Goal: Transaction & Acquisition: Download file/media

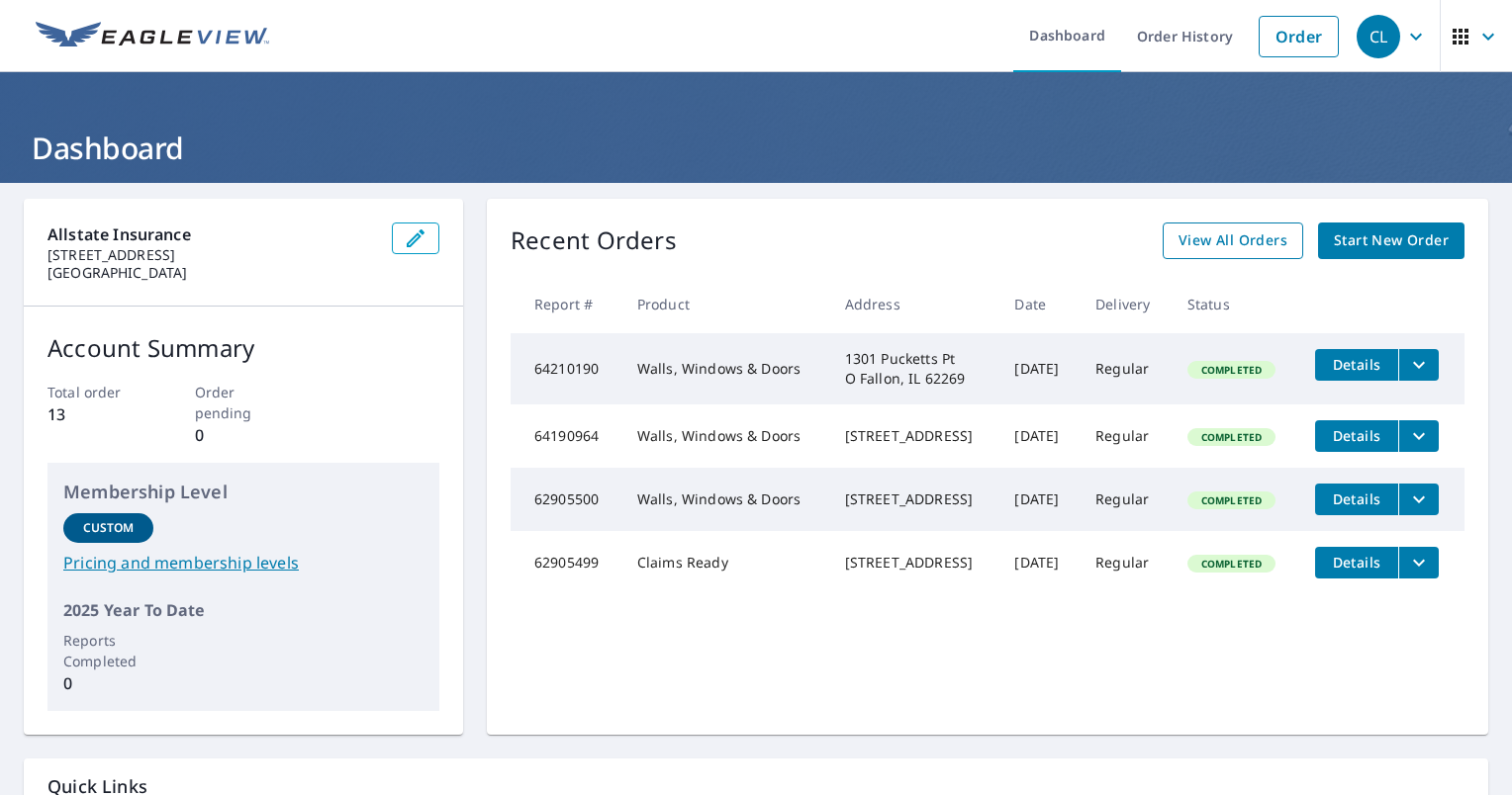
click at [1240, 238] on span "View All Orders" at bounding box center [1233, 241] width 109 height 25
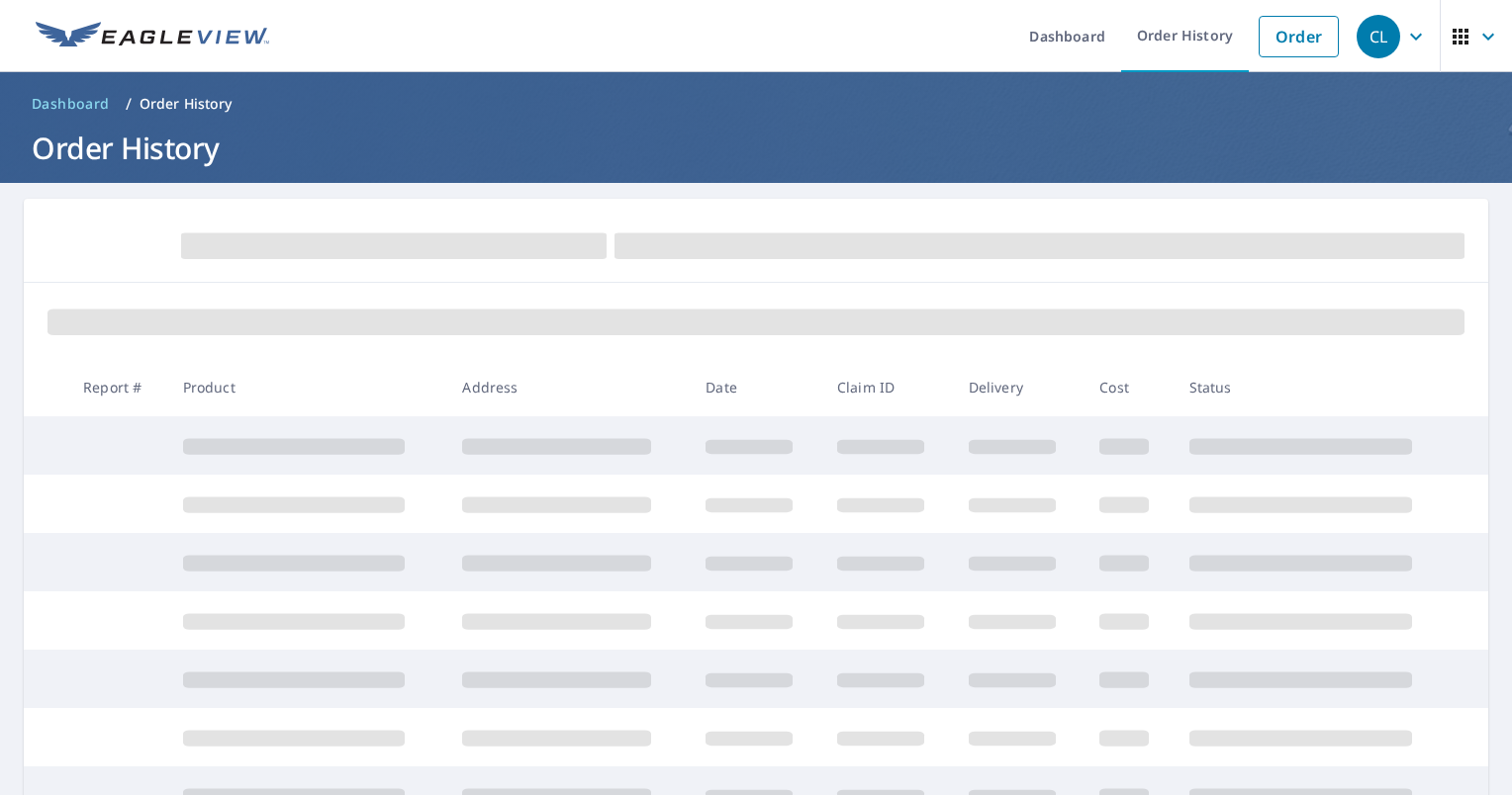
click at [1453, 36] on icon "button" at bounding box center [1460, 37] width 16 height 16
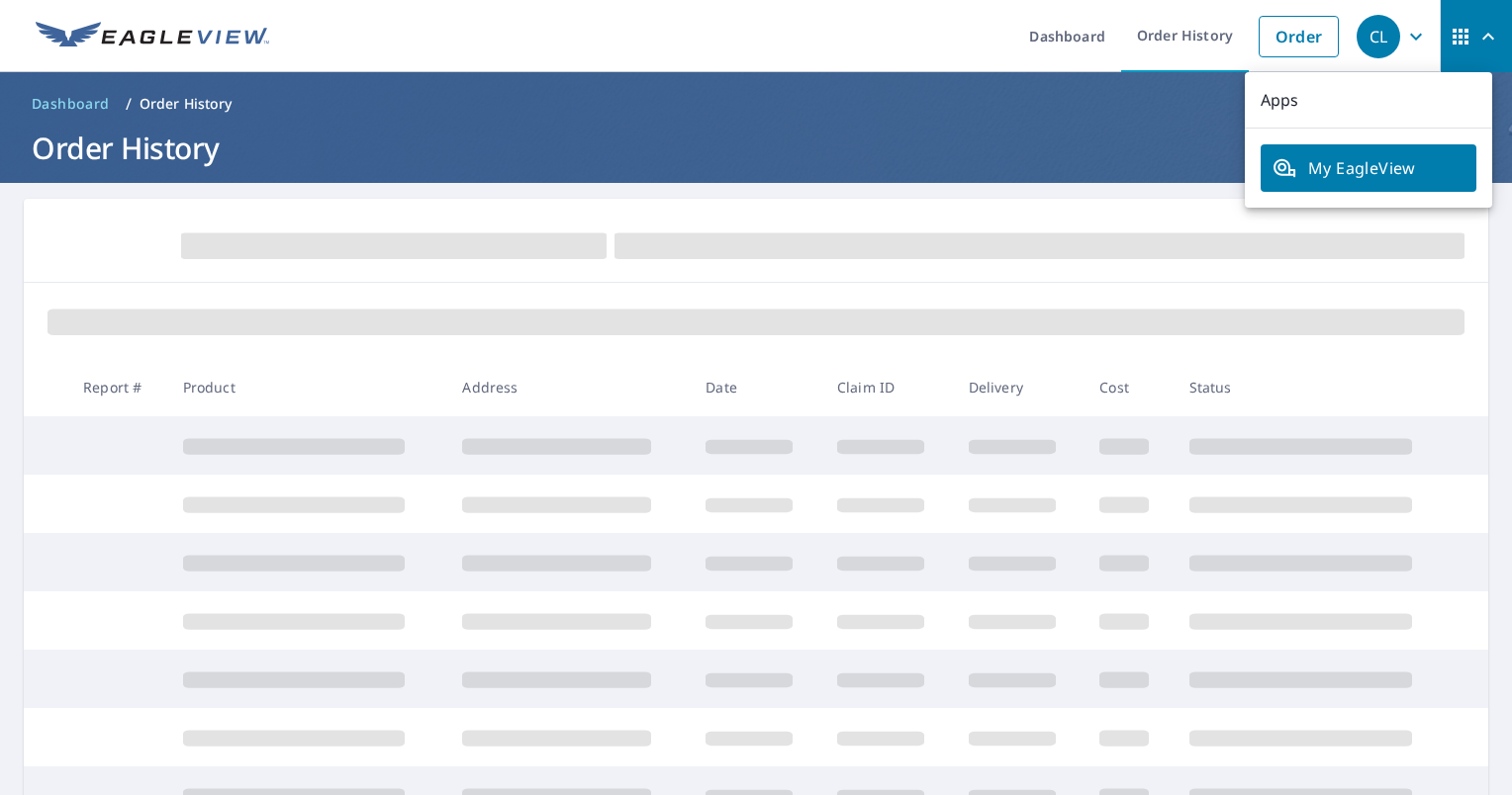
click at [866, 46] on ul "Dashboard Order History Order" at bounding box center [814, 36] width 1068 height 72
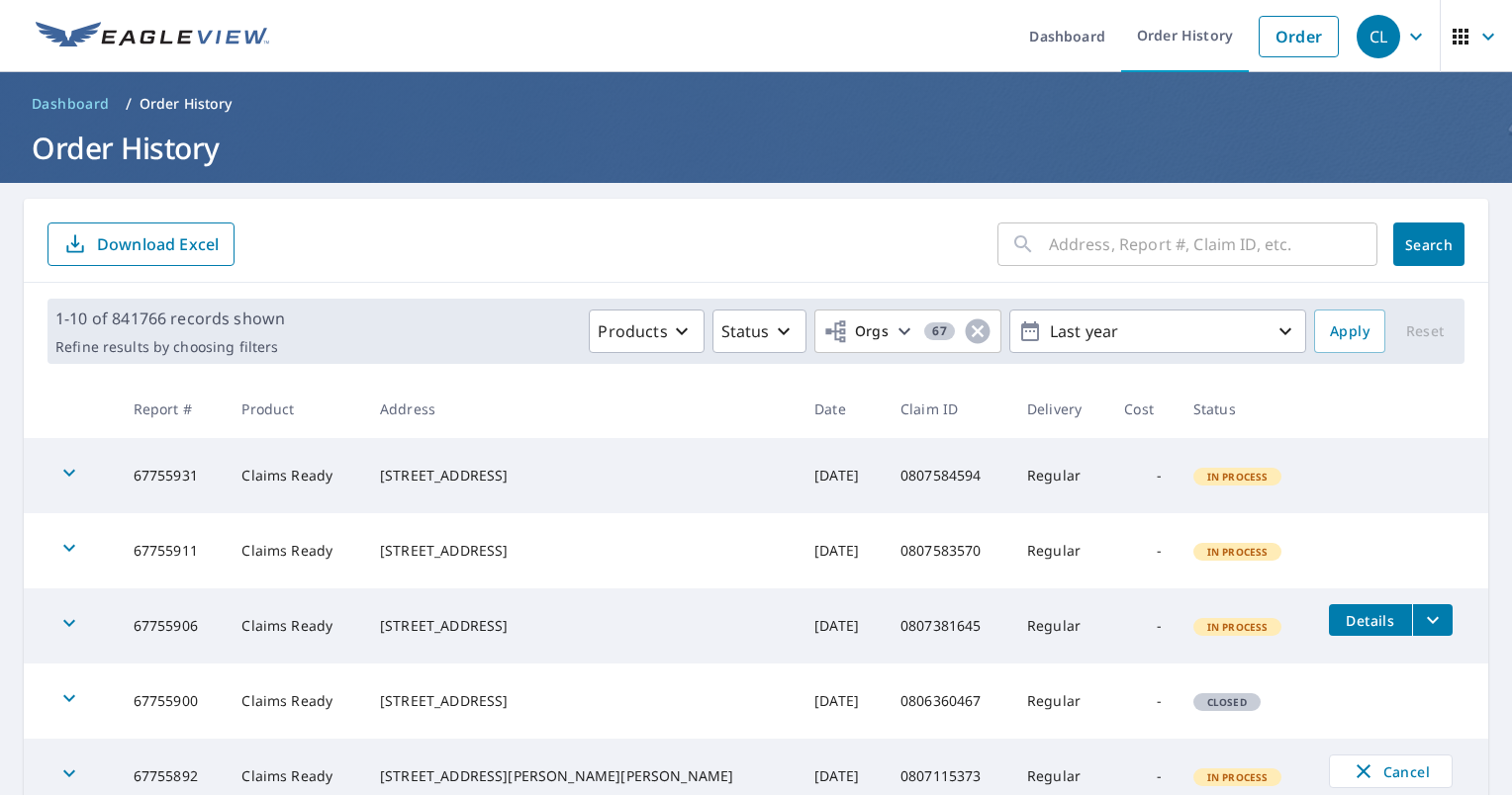
click at [1103, 244] on input "text" at bounding box center [1213, 245] width 328 height 56
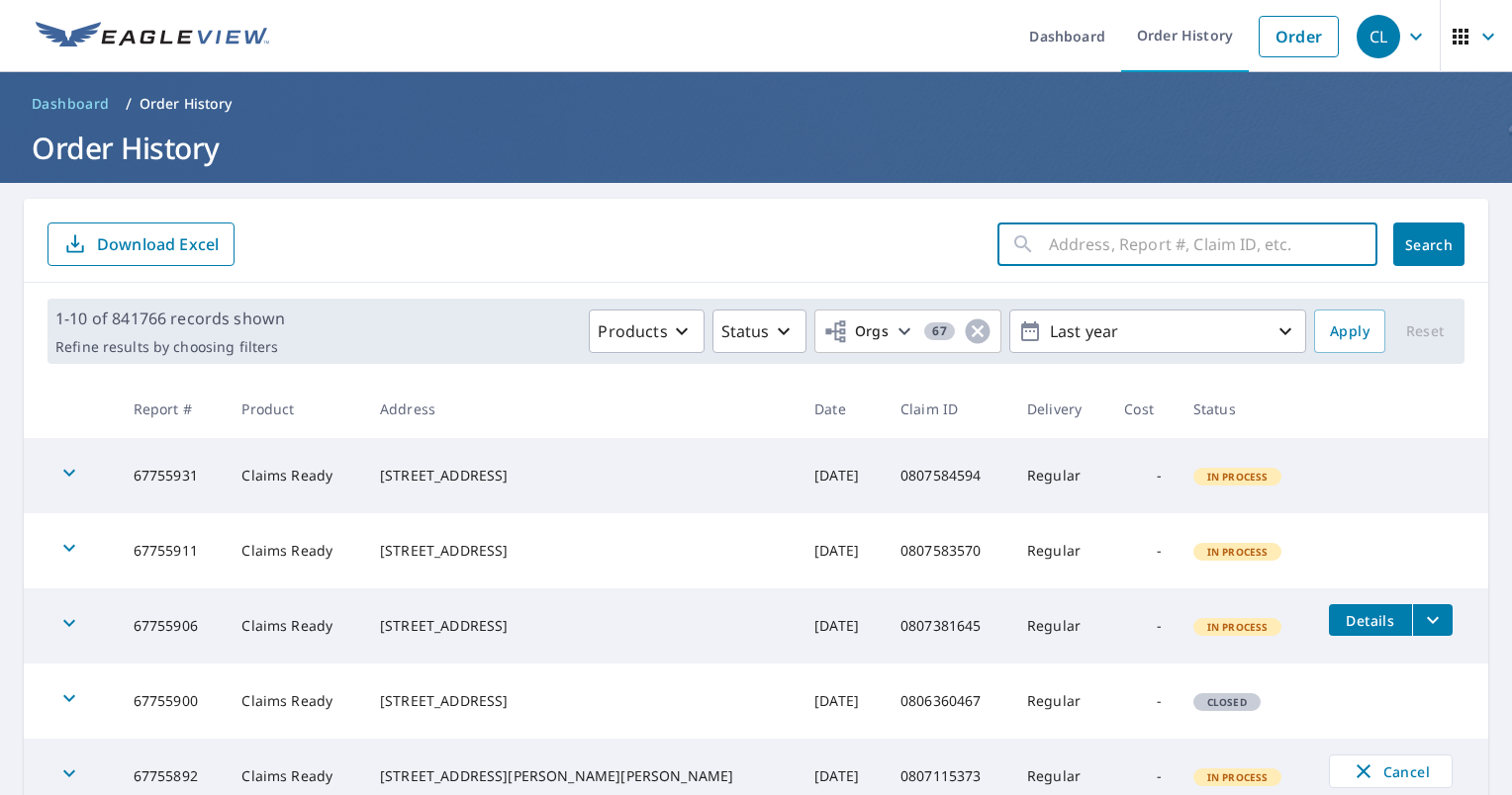
click at [1084, 246] on input "text" at bounding box center [1213, 245] width 328 height 56
paste input "0806575247"
type input "0806575247"
click at [1412, 247] on span "Search" at bounding box center [1429, 245] width 40 height 19
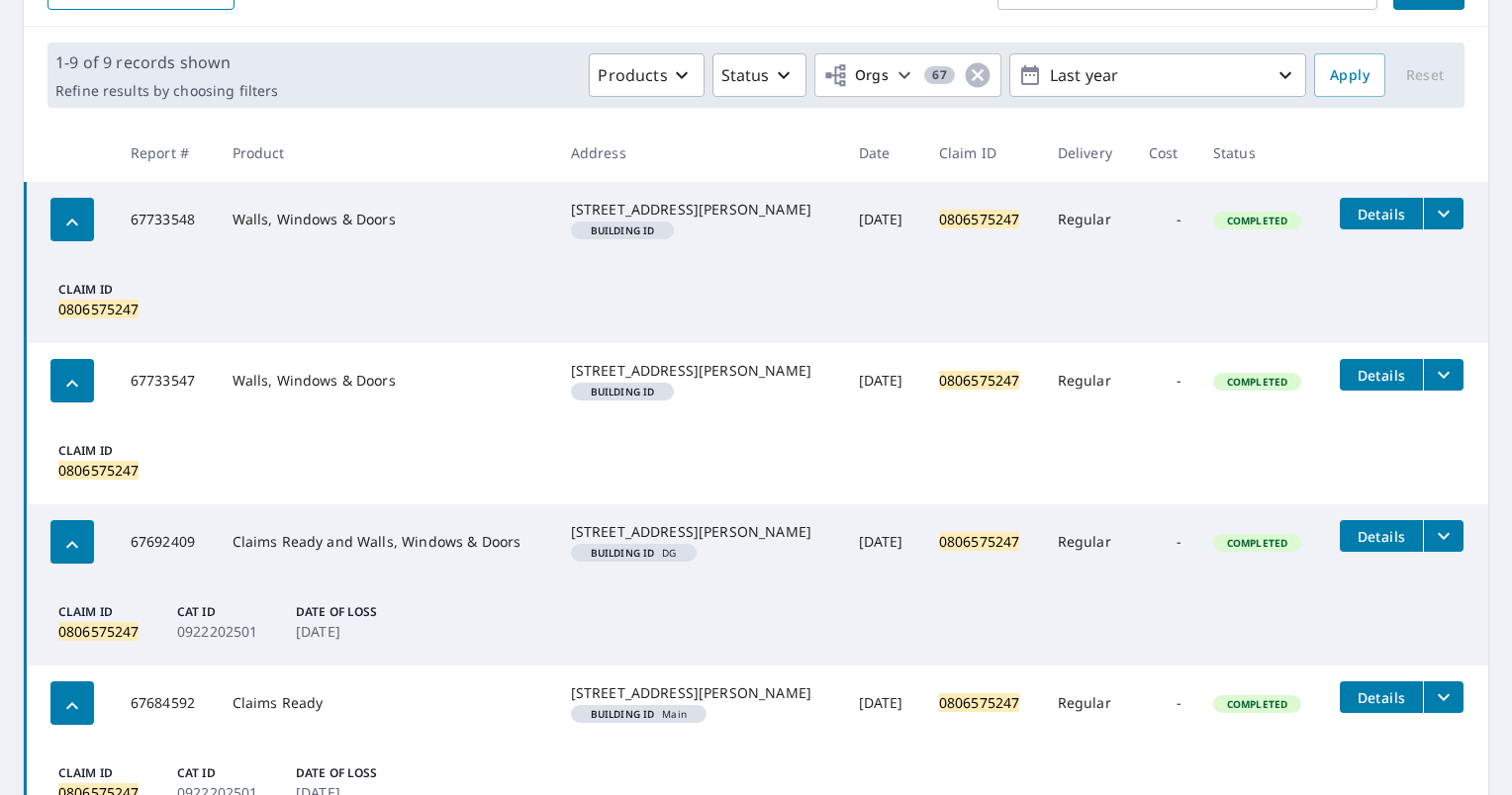
scroll to position [198, 0]
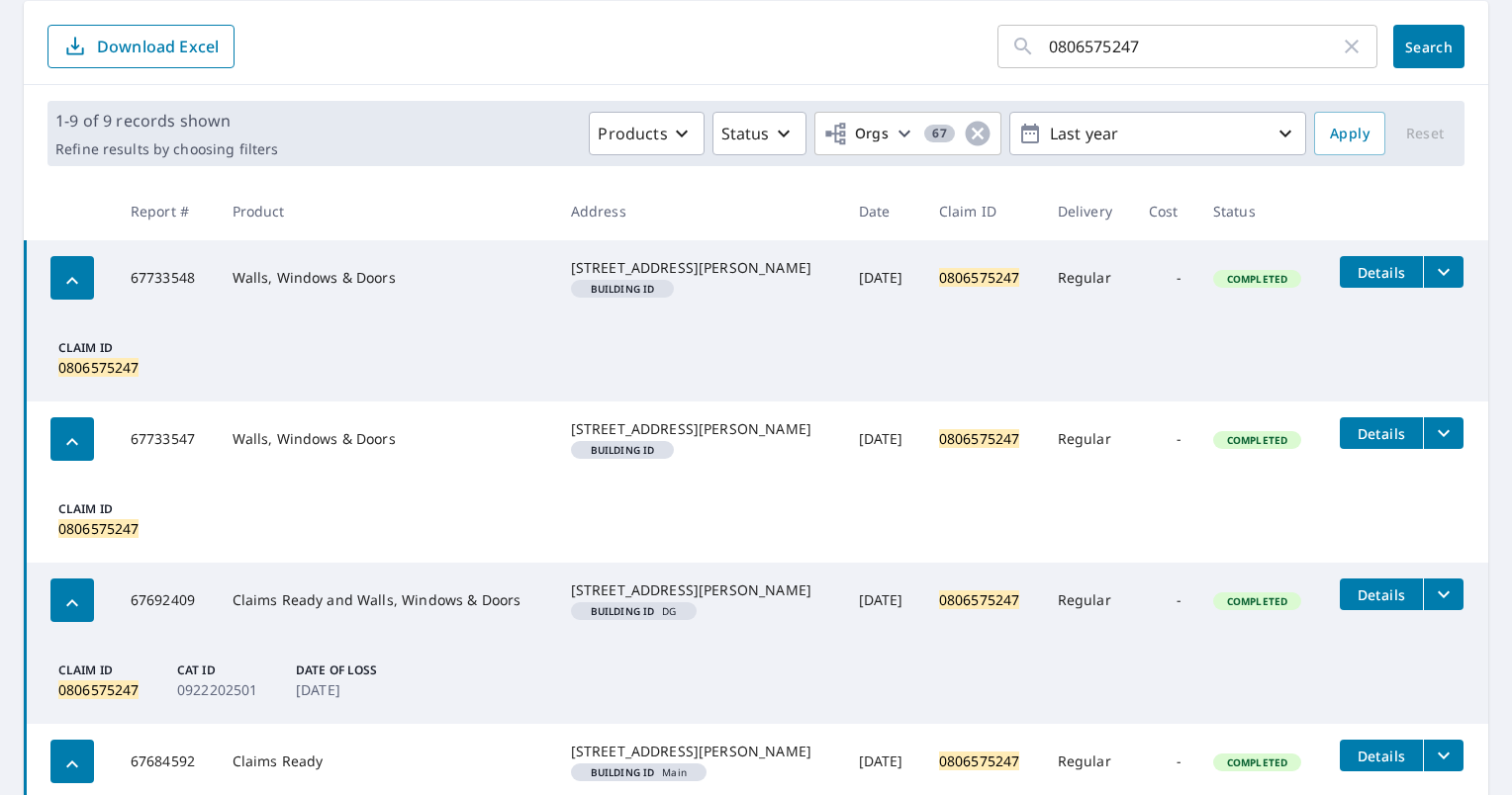
click at [1438, 273] on icon "filesDropdownBtn-67733548" at bounding box center [1444, 272] width 12 height 7
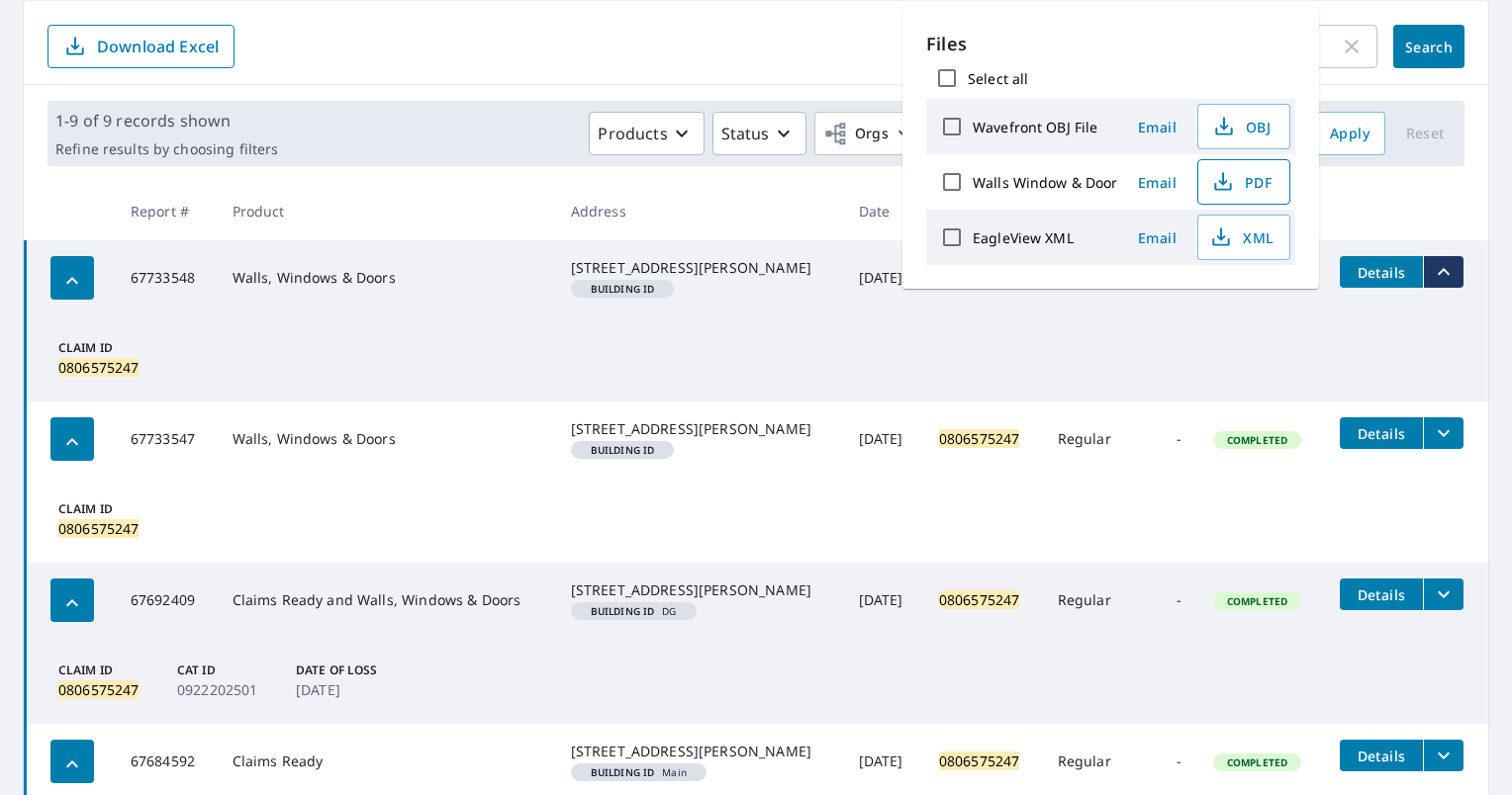
click at [1235, 174] on span "PDF" at bounding box center [1242, 182] width 63 height 24
click at [1432, 445] on icon "filesDropdownBtn-67733547" at bounding box center [1444, 433] width 24 height 24
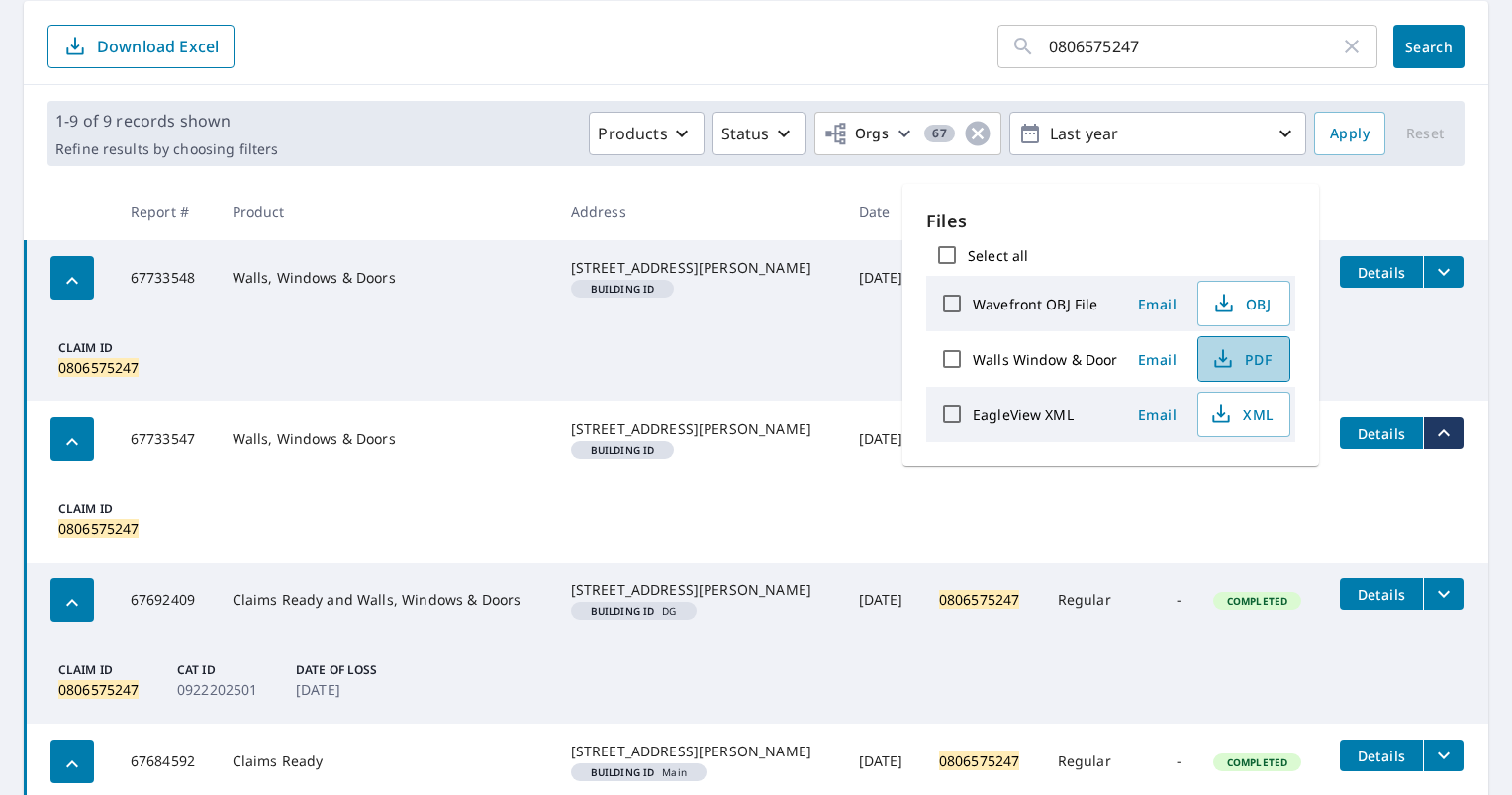
click at [1226, 360] on icon "button" at bounding box center [1223, 359] width 24 height 24
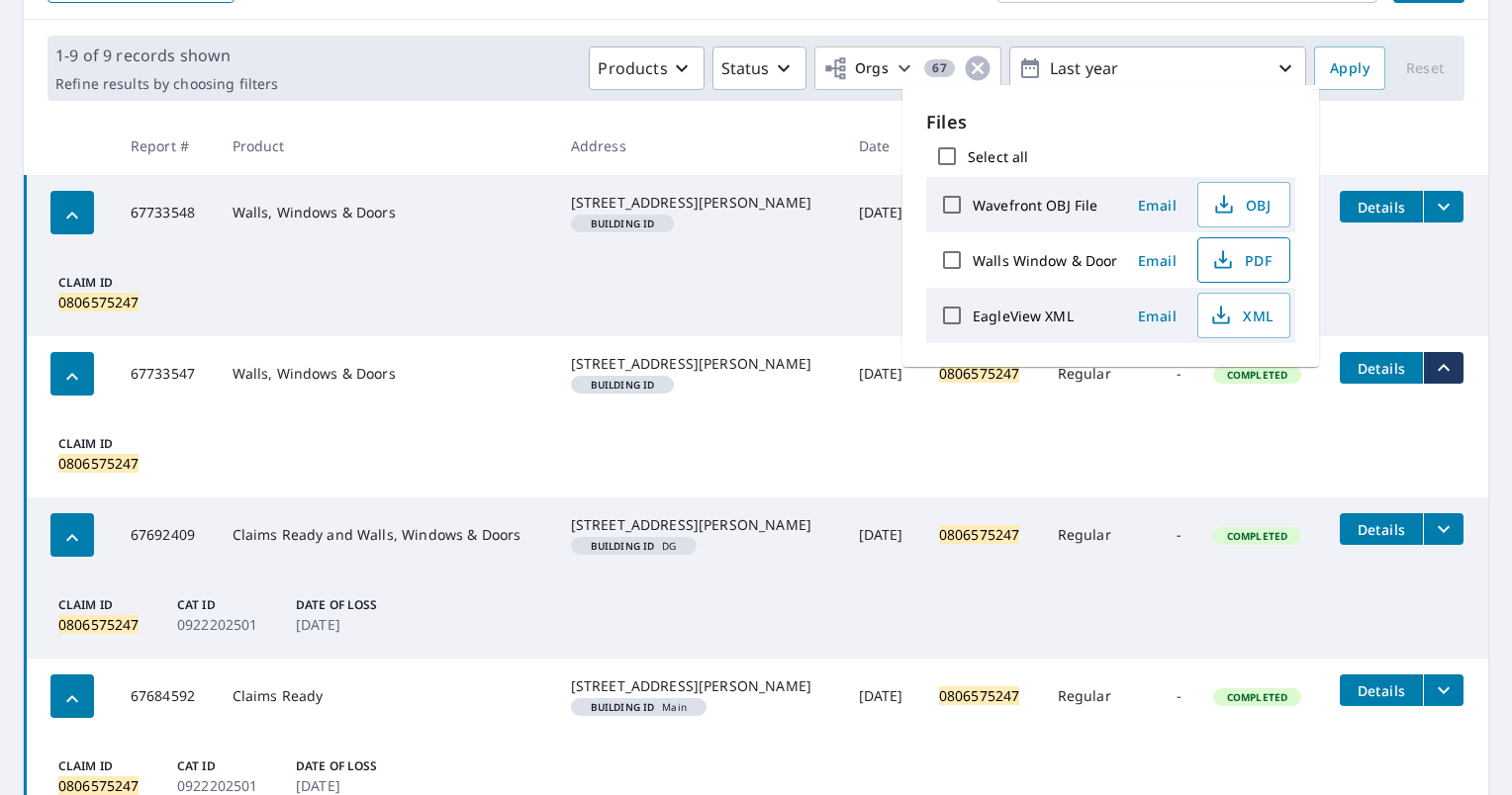
scroll to position [296, 0]
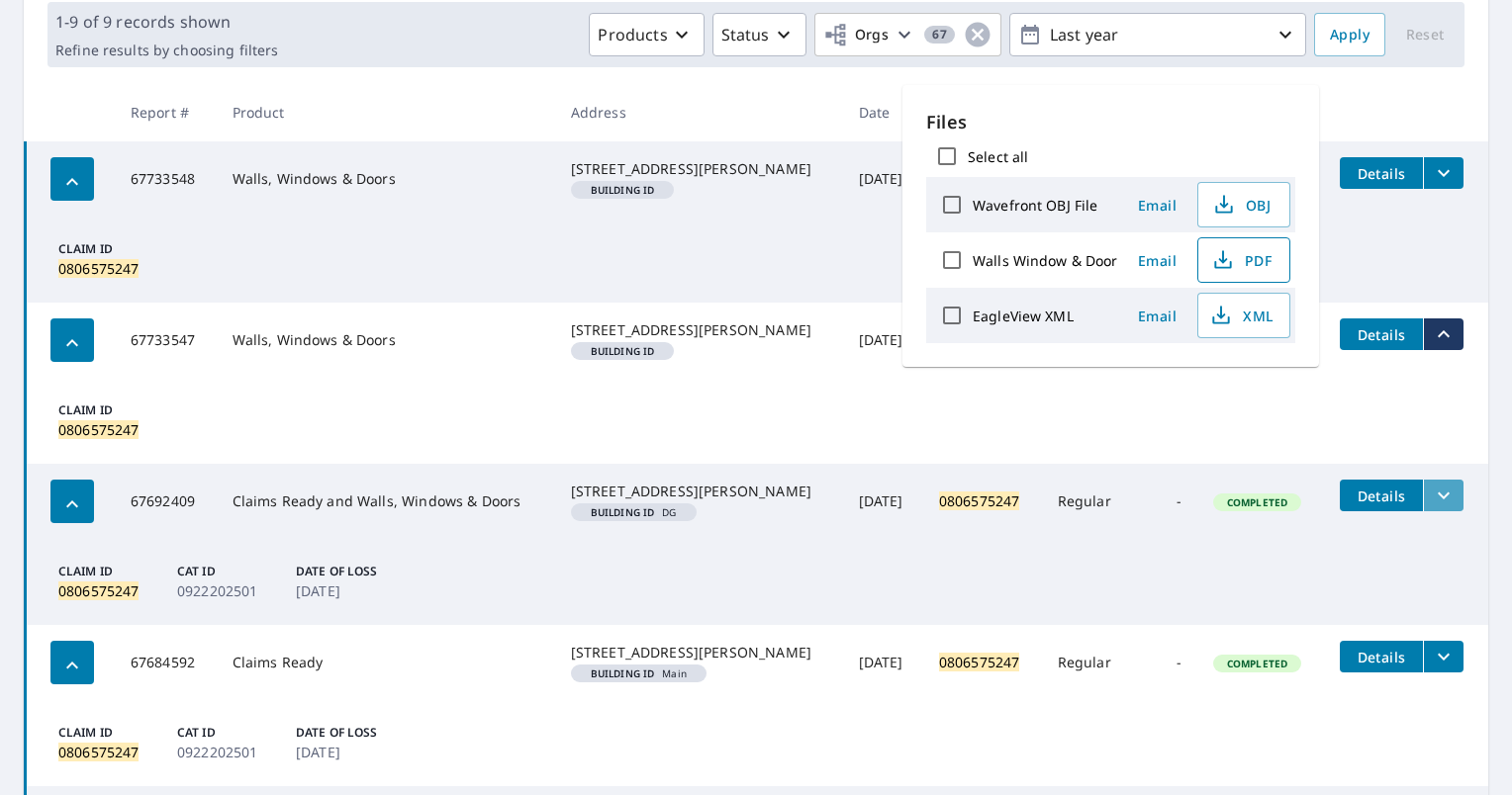
click at [1432, 508] on icon "filesDropdownBtn-67692409" at bounding box center [1444, 496] width 24 height 24
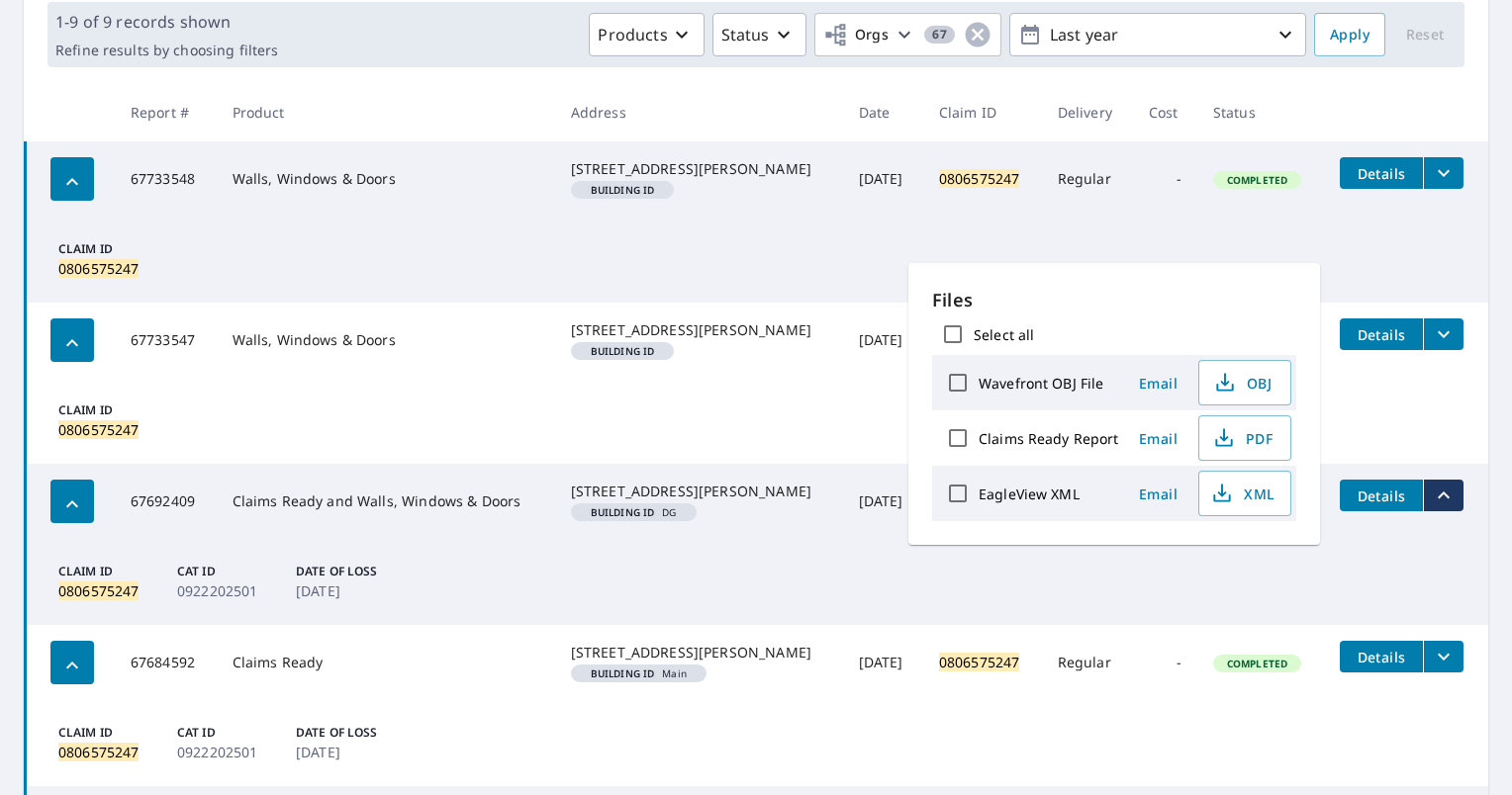
click at [1170, 598] on td "Claim ID 0806575247 Cat ID 0922202501 Date of Loss [DATE]" at bounding box center [757, 582] width 1463 height 86
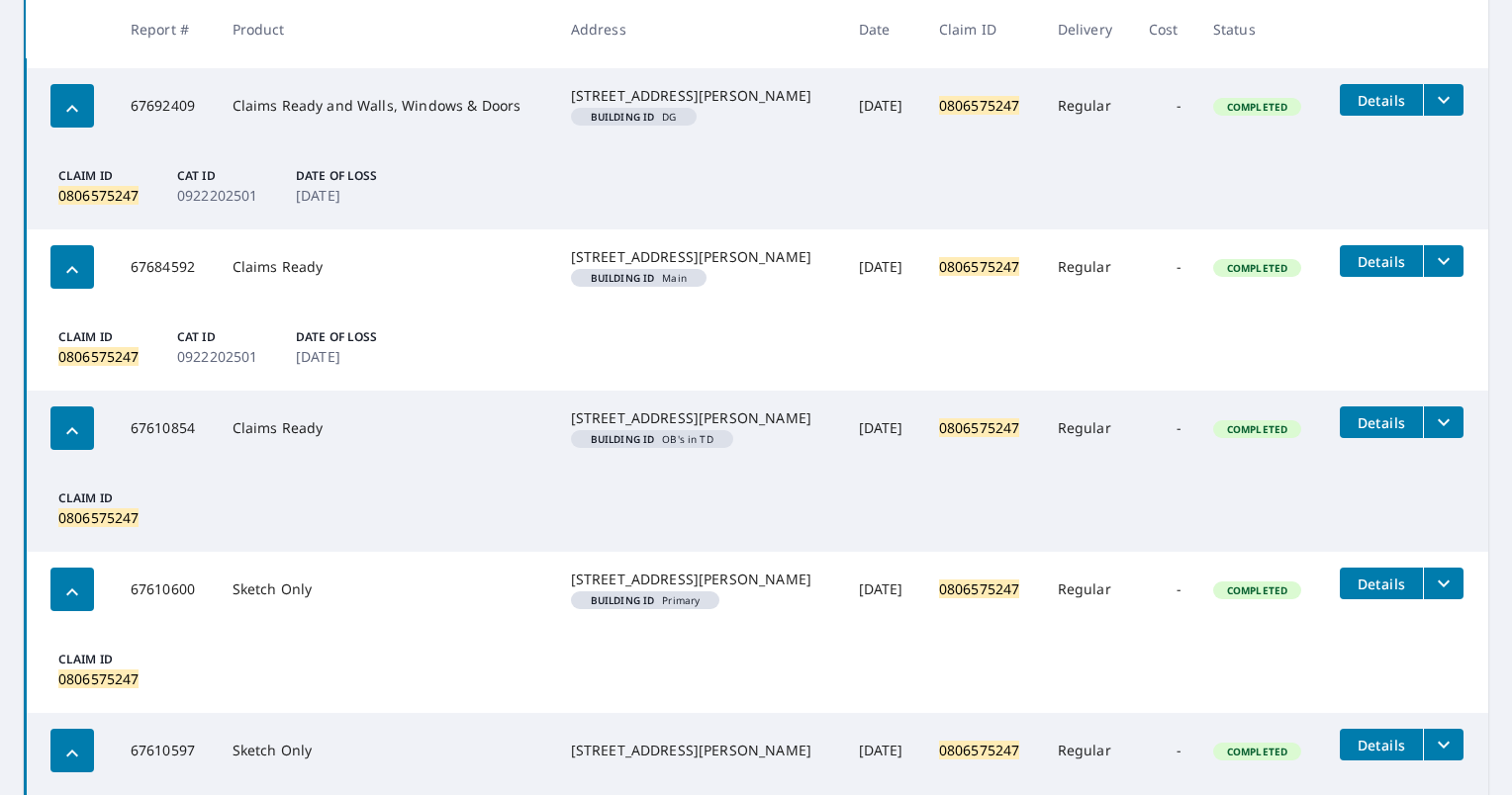
scroll to position [989, 0]
